Goal: Information Seeking & Learning: Learn about a topic

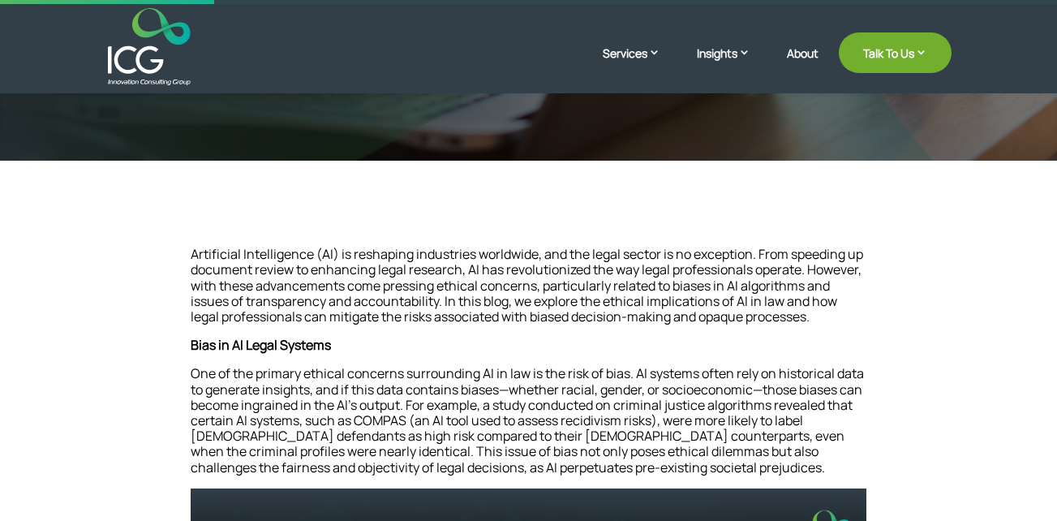
click at [851, 321] on p "Artificial Intelligence (AI) is reshaping industries worldwide, and the legal s…" at bounding box center [529, 292] width 676 height 91
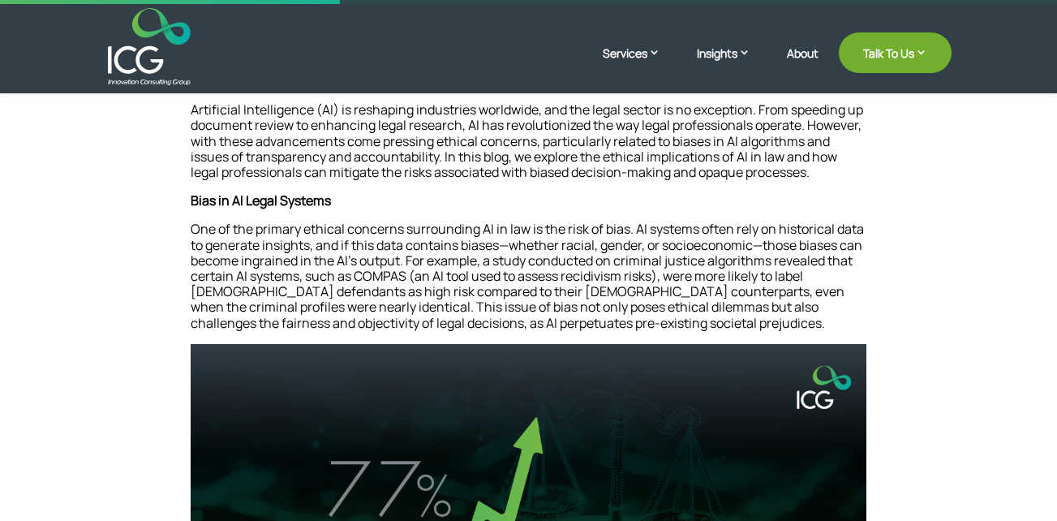
scroll to position [470, 0]
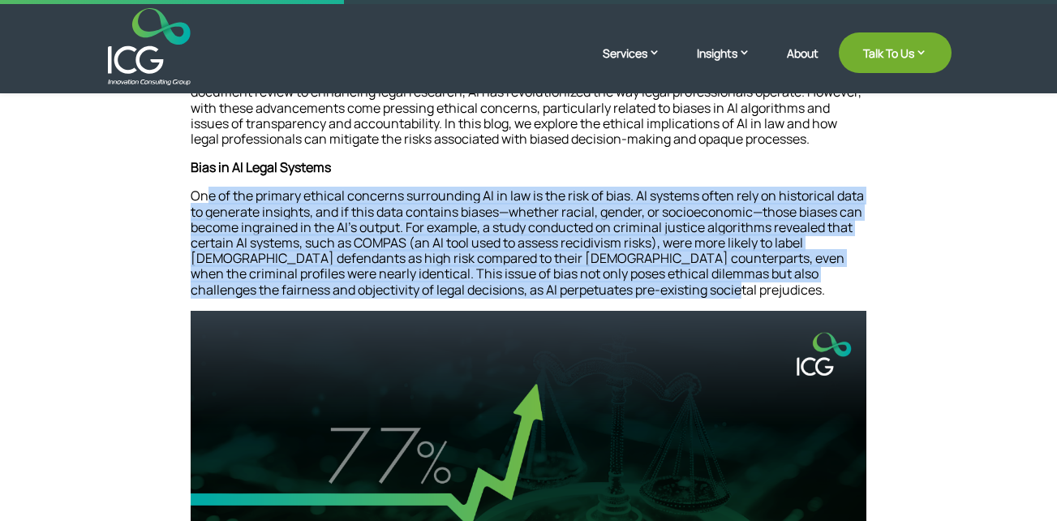
drag, startPoint x: 593, startPoint y: 287, endPoint x: 206, endPoint y: 196, distance: 397.4
click at [206, 196] on p "One of the primary ethical concerns surrounding AI in law is the risk of bias. …" at bounding box center [529, 249] width 676 height 122
drag, startPoint x: 206, startPoint y: 196, endPoint x: 305, endPoint y: 213, distance: 100.4
click at [305, 213] on p "One of the primary ethical concerns surrounding AI in law is the risk of bias. …" at bounding box center [529, 249] width 676 height 122
drag, startPoint x: 185, startPoint y: 185, endPoint x: 696, endPoint y: 296, distance: 523.0
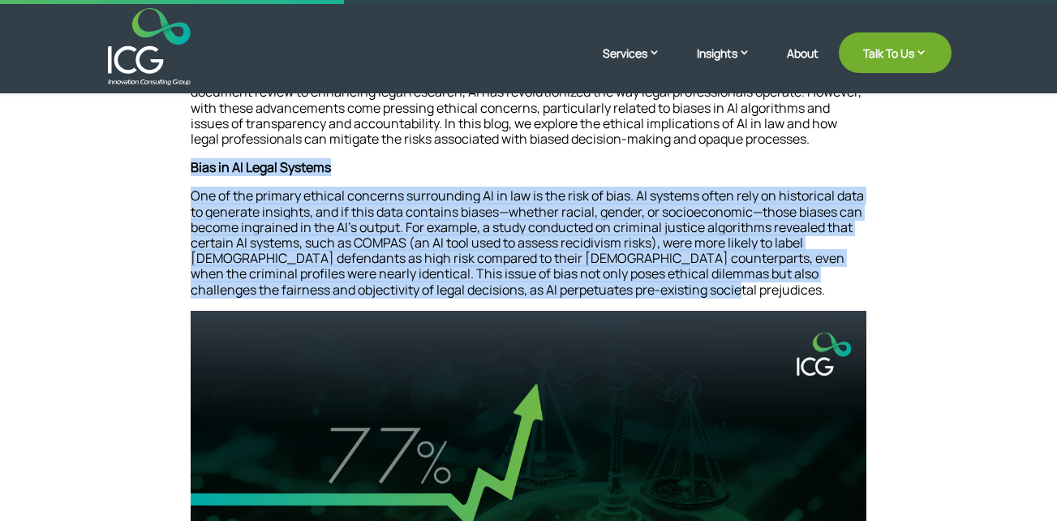
drag, startPoint x: 696, startPoint y: 296, endPoint x: 604, endPoint y: 250, distance: 102.7
copy div "Bias in AI Legal Systems One of the primary ethical concerns surrounding AI in …"
click at [655, 233] on p "One of the primary ethical concerns surrounding AI in law is the risk of bias. …" at bounding box center [529, 249] width 676 height 122
